Goal: Information Seeking & Learning: Compare options

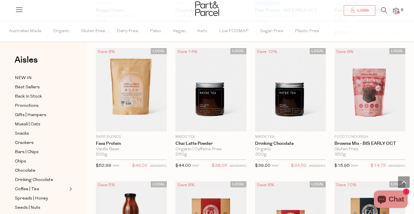
scroll to position [1654, 0]
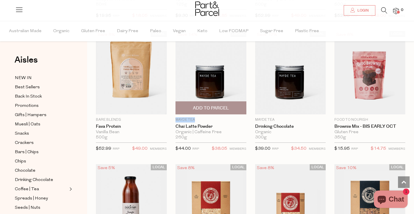
drag, startPoint x: 174, startPoint y: 115, endPoint x: 196, endPoint y: 117, distance: 23.0
click at [196, 117] on div "LOCAL Save 14% 1 Add To Parcel Mayde Tea Chai Latte Powder Organic | Caffeine F…" at bounding box center [207, 93] width 80 height 125
copy p "Mayde Tea"
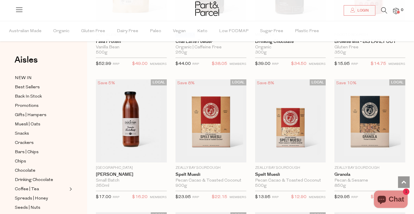
scroll to position [1770, 0]
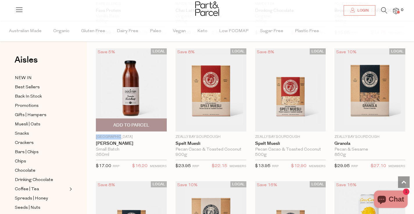
drag, startPoint x: 93, startPoint y: 132, endPoint x: 133, endPoint y: 133, distance: 40.1
click at [133, 133] on div "LOCAL Save 5% 1 Add To Parcel [GEOGRAPHIC_DATA] Tomato Ketchup Small Batch 350m…" at bounding box center [127, 110] width 80 height 125
copy p "[GEOGRAPHIC_DATA]"
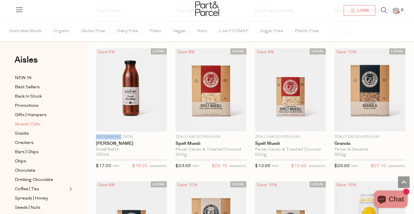
click at [66, 123] on link "Muesli | Oats" at bounding box center [41, 124] width 53 height 7
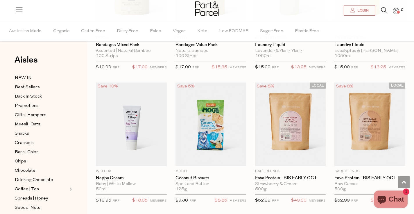
scroll to position [1552, 0]
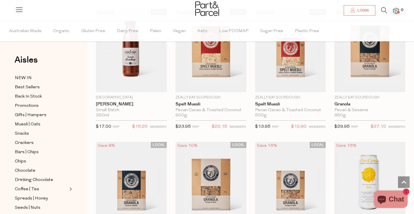
scroll to position [1813, 0]
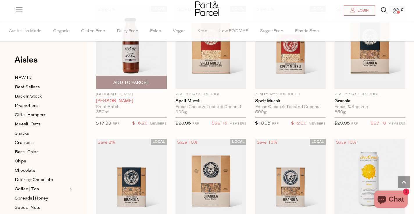
drag, startPoint x: 93, startPoint y: 91, endPoint x: 137, endPoint y: 96, distance: 44.7
click at [137, 96] on div "LOCAL Save 5% 1 Add To Parcel [GEOGRAPHIC_DATA] Tomato Ketchup Small Batch 350m…" at bounding box center [127, 68] width 80 height 125
copy div "Church Farm Tomato Ketchup"
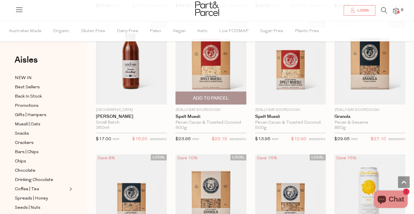
scroll to position [1784, 0]
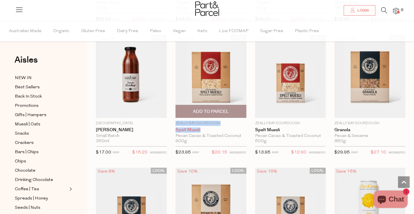
drag, startPoint x: 171, startPoint y: 119, endPoint x: 206, endPoint y: 126, distance: 35.6
click at [206, 126] on div "LOCAL Save 8% 1 Add To Parcel Zeally [GEOGRAPHIC_DATA] Spelt Muesli Pecan Cacao…" at bounding box center [207, 97] width 80 height 125
click at [176, 121] on p "Zeally Bay Sourdough" at bounding box center [210, 123] width 71 height 5
drag, startPoint x: 174, startPoint y: 120, endPoint x: 221, endPoint y: 120, distance: 46.7
click at [221, 120] on div "LOCAL Save 8% 1 Add To Parcel Zeally [GEOGRAPHIC_DATA] Spelt Muesli Pecan Cacao…" at bounding box center [207, 97] width 80 height 125
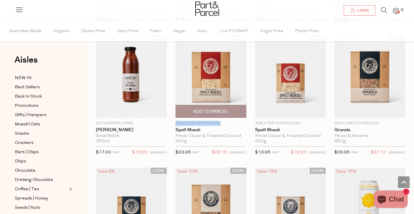
copy p "Zeally Bay Sourdough"
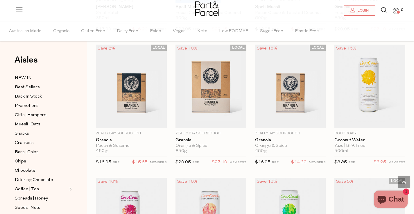
scroll to position [1900, 0]
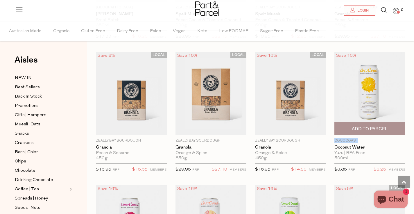
drag, startPoint x: 332, startPoint y: 138, endPoint x: 361, endPoint y: 136, distance: 29.1
click at [361, 136] on div "Save 16% 1 Add To Parcel CocoCoast Coconut Water Yuzu | BPA Free 500ml {{max_qt…" at bounding box center [365, 114] width 80 height 125
copy p "CocoCoast"
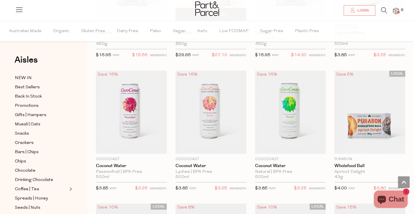
scroll to position [2074, 0]
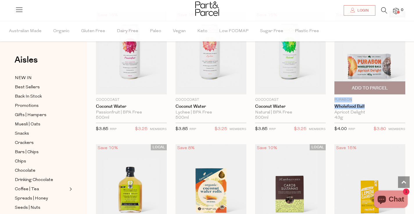
drag, startPoint x: 333, startPoint y: 96, endPoint x: 373, endPoint y: 107, distance: 40.5
click at [373, 107] on div "LOCAL Save 5% 1 Add To Parcel [GEOGRAPHIC_DATA] Wholefood Ball Apricot Delight …" at bounding box center [365, 73] width 80 height 125
copy div "Purabon Wholefood Ball"
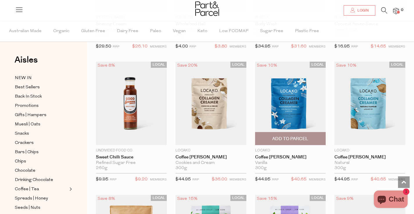
scroll to position [2567, 0]
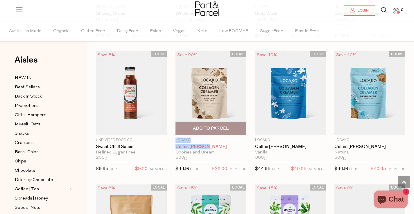
drag, startPoint x: 176, startPoint y: 133, endPoint x: 218, endPoint y: 142, distance: 42.7
click at [218, 142] on div "Locako Coffee [PERSON_NAME] Cookies and Cream 300g {{max_qty_message}} $44.95 R…" at bounding box center [210, 157] width 71 height 38
copy div "Locako Coffee [PERSON_NAME]"
